Goal: Manage account settings

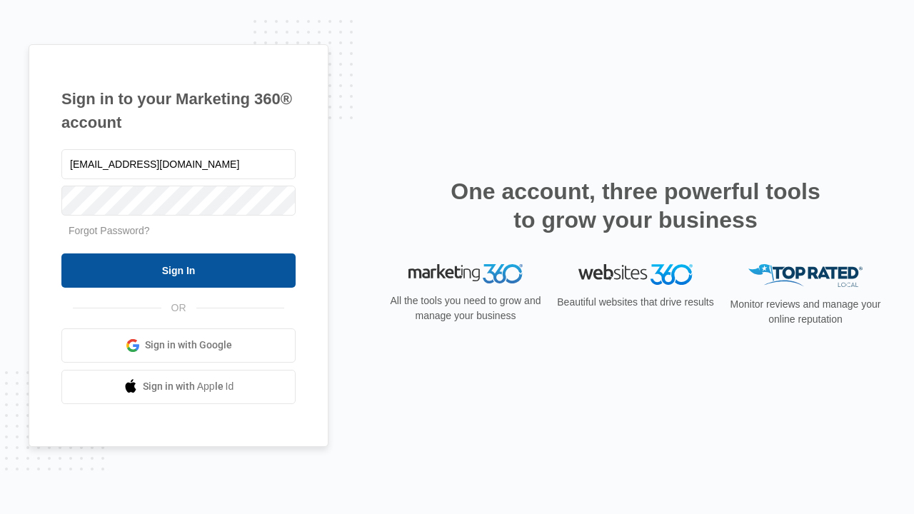
click at [178, 270] on input "Sign In" at bounding box center [178, 270] width 234 height 34
